Goal: Book appointment/travel/reservation

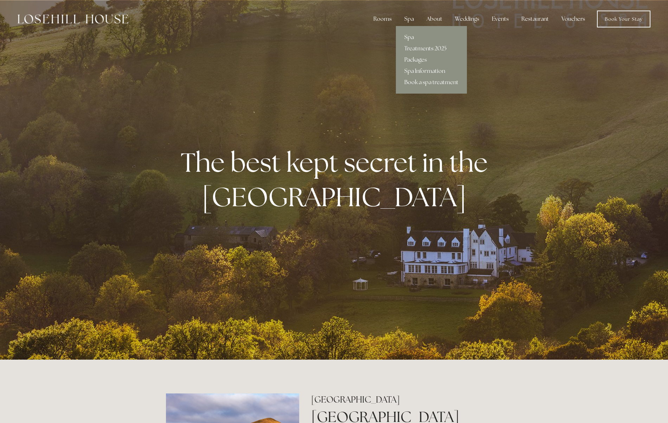
click at [407, 17] on div "Spa" at bounding box center [409, 19] width 21 height 14
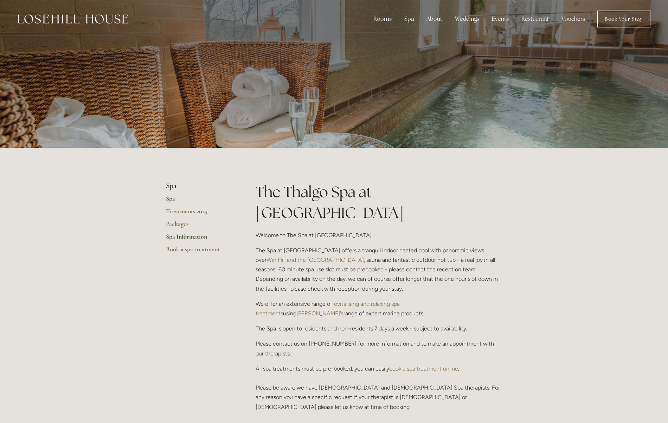
click at [204, 237] on link "Spa Information" at bounding box center [199, 238] width 67 height 13
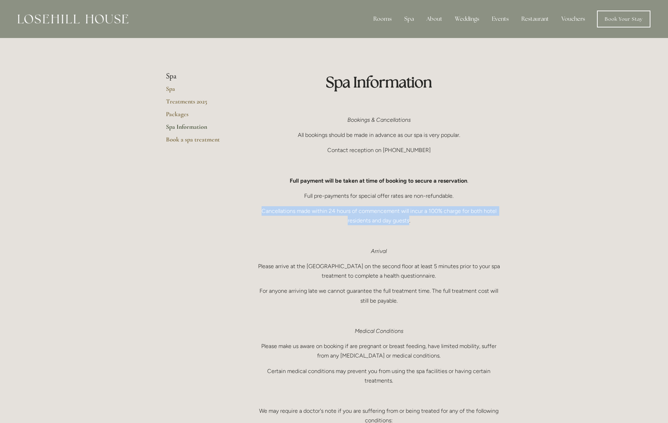
drag, startPoint x: 257, startPoint y: 212, endPoint x: 408, endPoint y: 218, distance: 151.0
click at [408, 218] on p "Cancellations made within 24 hours of commencement will incur a 100% charge for…" at bounding box center [379, 215] width 246 height 19
copy p "Cancellations made within 24 hours of commencement will incur a 100% charge for…"
click at [444, 252] on p "Arrival" at bounding box center [379, 250] width 246 height 9
click at [200, 140] on link "Book a spa treatment" at bounding box center [199, 141] width 67 height 13
